Goal: Entertainment & Leisure: Consume media (video, audio)

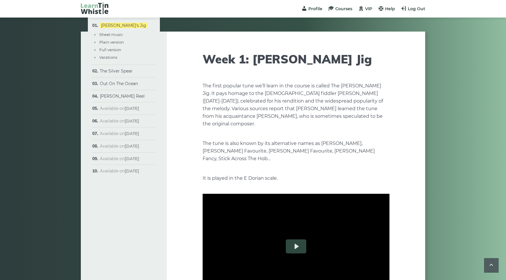
scroll to position [335, 0]
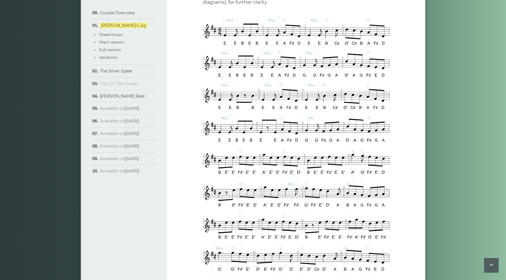
click at [116, 82] on link "Out On The Ocean" at bounding box center [119, 83] width 38 height 5
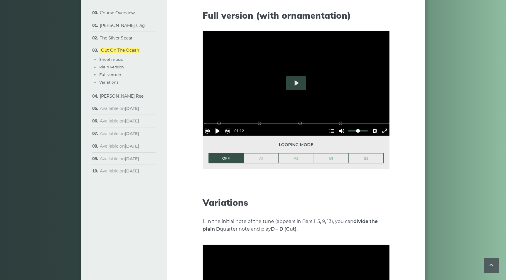
scroll to position [743, 0]
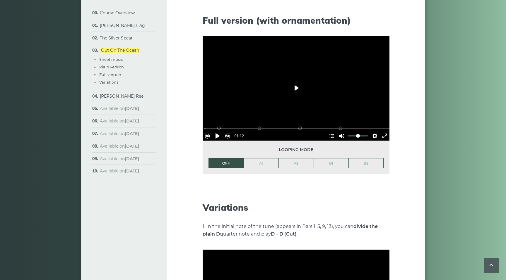
click at [292, 87] on button "Play" at bounding box center [296, 88] width 20 height 14
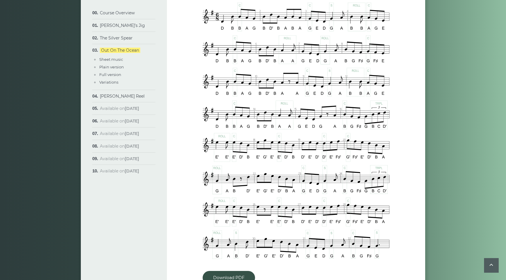
scroll to position [263, 0]
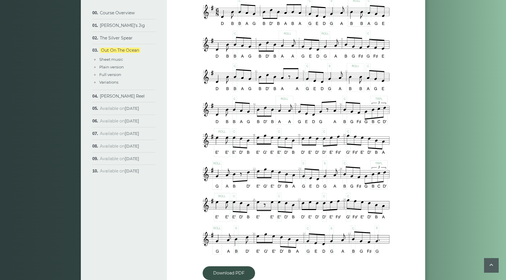
type input "***"
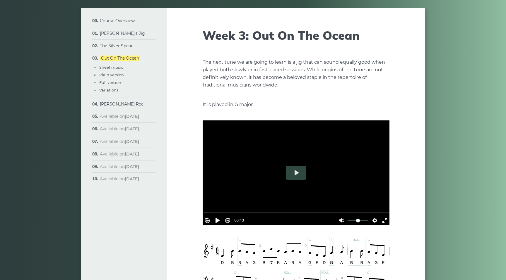
scroll to position [26, 0]
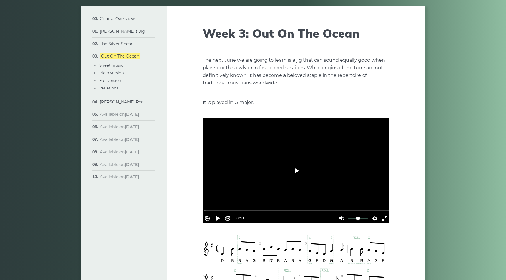
click at [294, 173] on button "Play" at bounding box center [296, 171] width 20 height 14
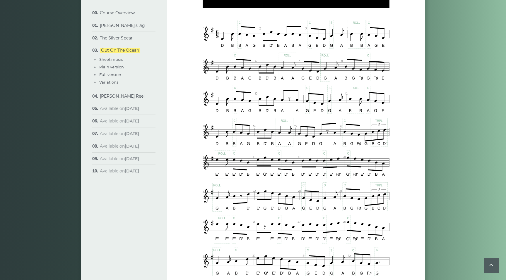
scroll to position [241, 0]
type input "*****"
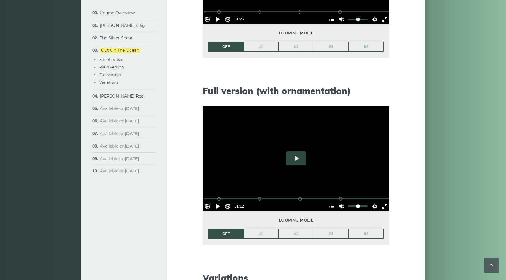
scroll to position [679, 0]
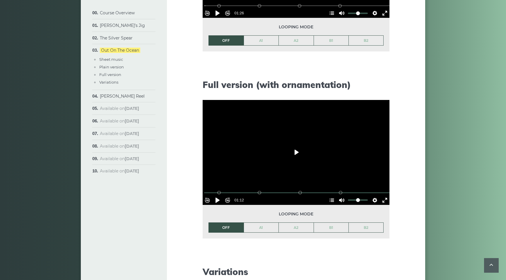
click at [294, 154] on button "Play" at bounding box center [296, 152] width 20 height 14
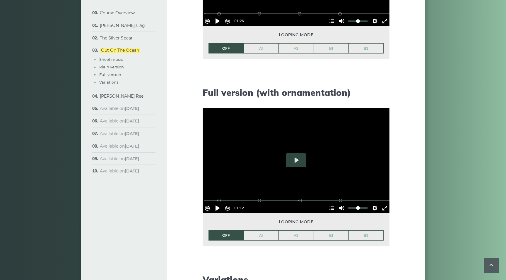
scroll to position [670, 0]
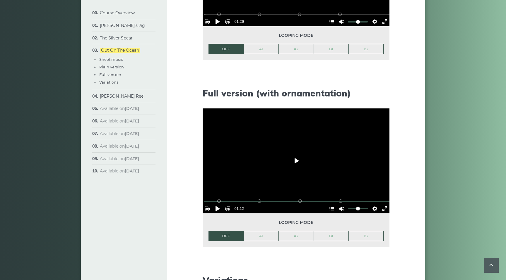
click at [295, 159] on button "Play" at bounding box center [296, 161] width 20 height 14
type input "***"
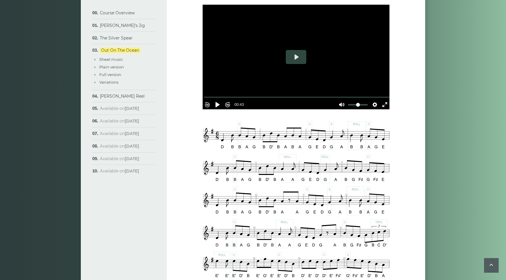
scroll to position [139, 0]
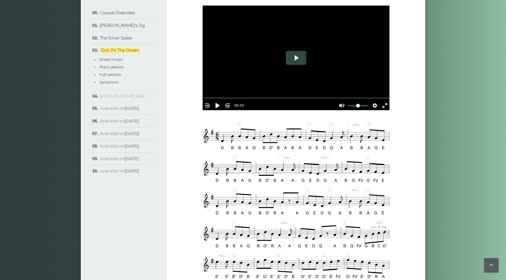
click at [116, 98] on link "[PERSON_NAME] Reel" at bounding box center [122, 96] width 45 height 5
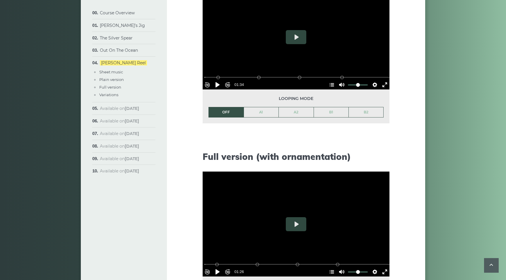
scroll to position [616, 0]
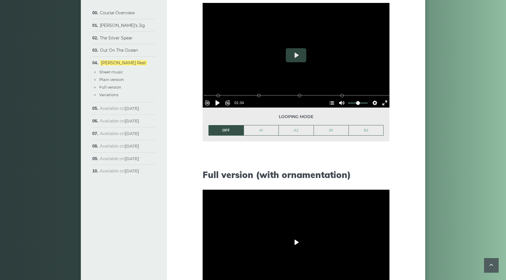
click at [290, 239] on button "Play" at bounding box center [296, 243] width 20 height 14
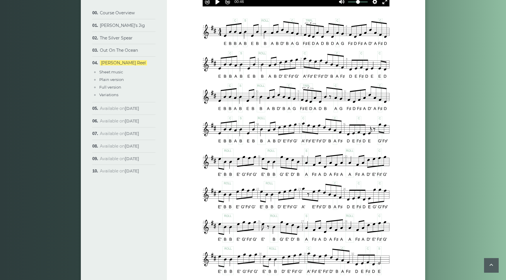
scroll to position [274, 0]
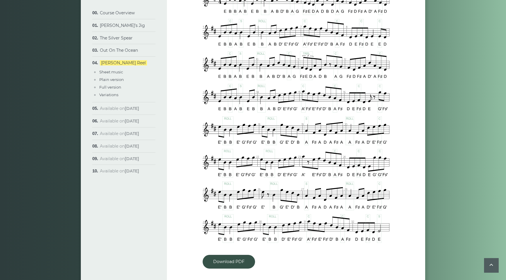
type input "***"
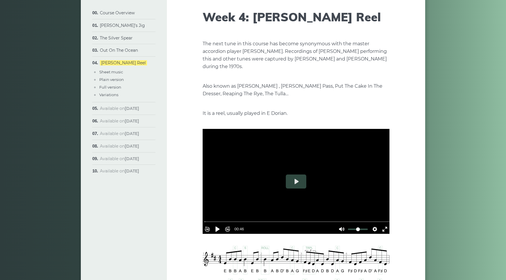
scroll to position [48, 0]
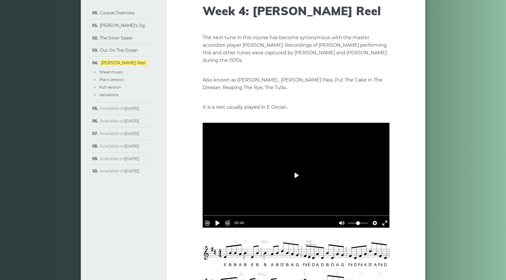
click at [298, 174] on button "Play" at bounding box center [296, 176] width 20 height 14
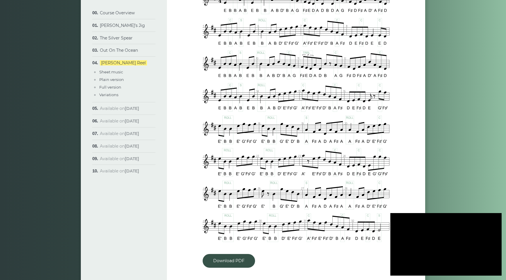
scroll to position [312, 0]
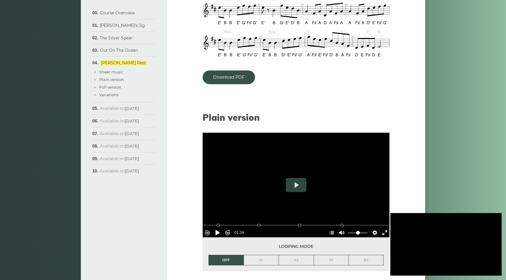
type input "***"
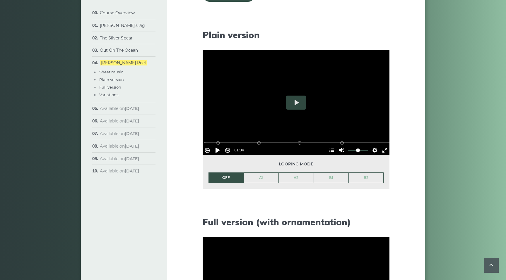
scroll to position [569, 0]
click at [124, 52] on link "Out On The Ocean" at bounding box center [119, 50] width 38 height 5
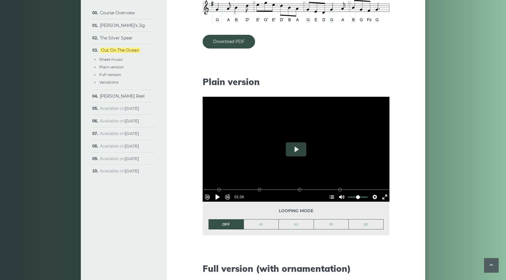
scroll to position [497, 0]
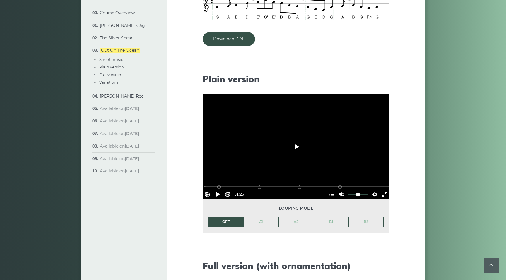
click at [295, 145] on button "Play" at bounding box center [296, 147] width 20 height 14
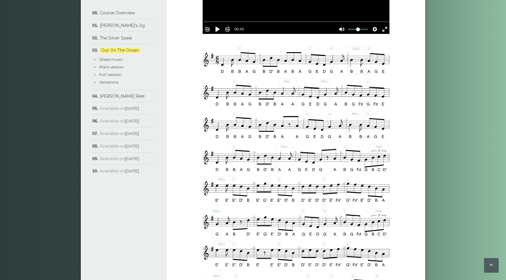
scroll to position [215, 0]
type input "***"
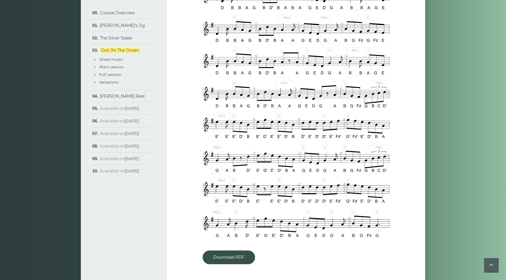
scroll to position [282, 0]
